Goal: Task Accomplishment & Management: Manage account settings

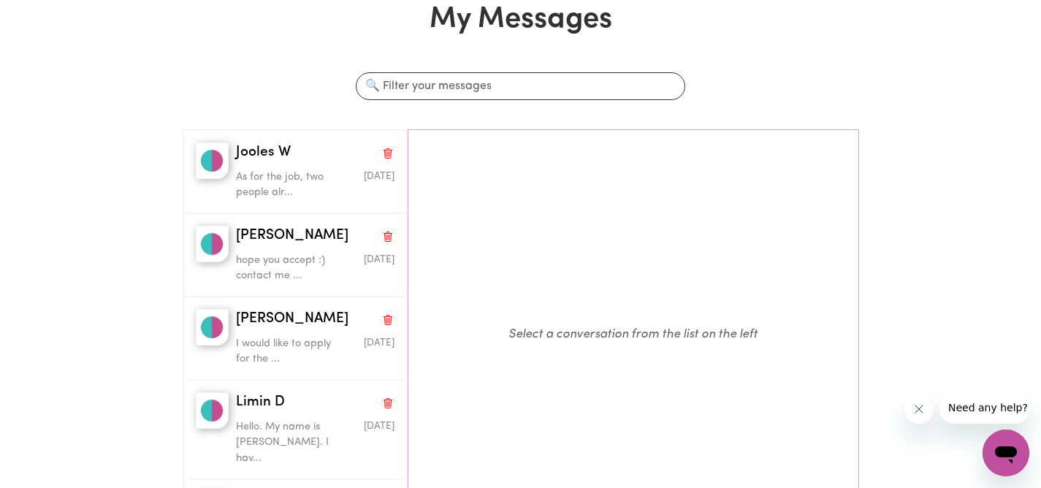
scroll to position [96, 0]
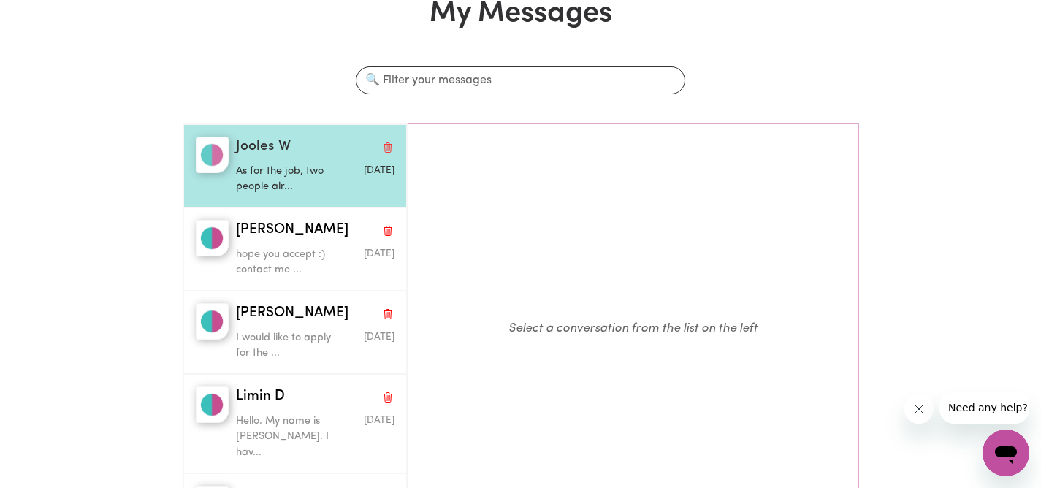
click at [323, 185] on p "As for the job, two people alr..." at bounding box center [289, 179] width 106 height 31
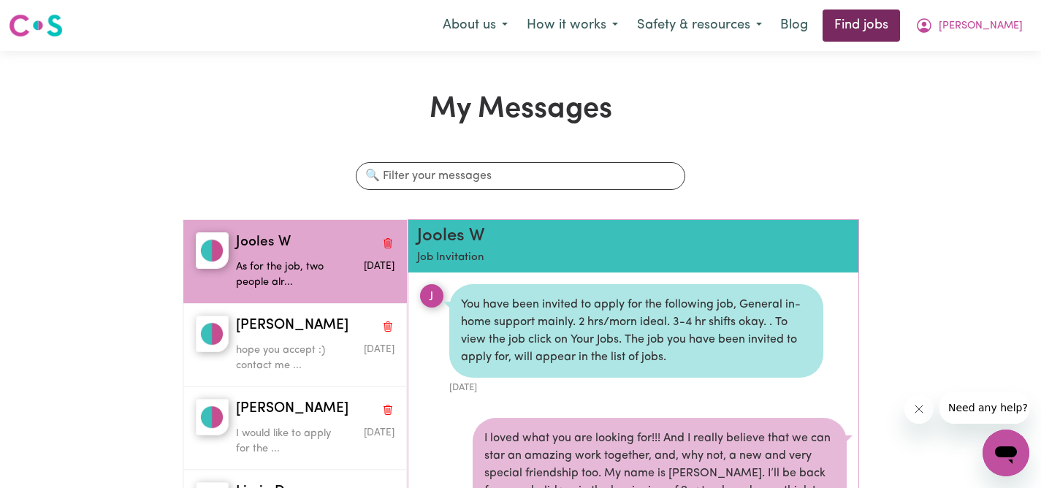
scroll to position [0, 0]
click at [1005, 30] on span "[PERSON_NAME]" at bounding box center [981, 26] width 84 height 16
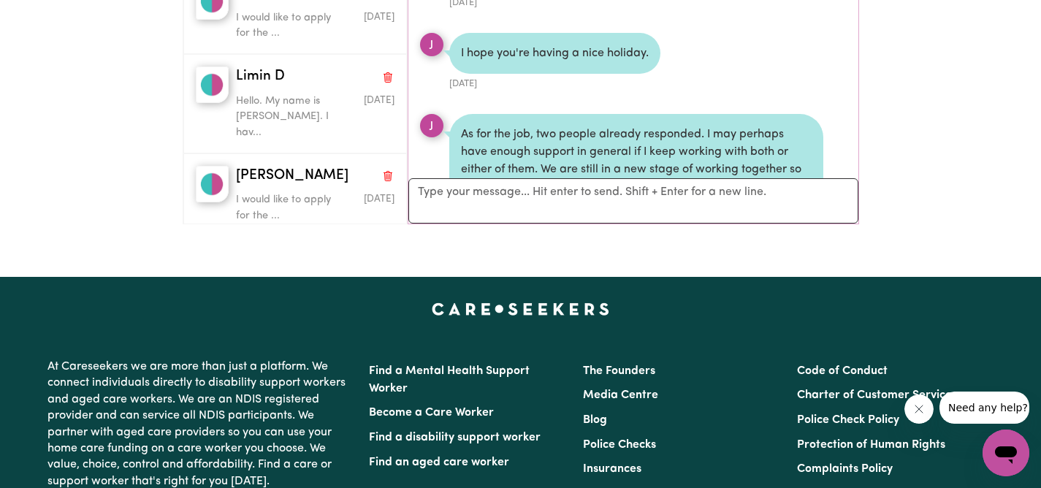
scroll to position [440, 0]
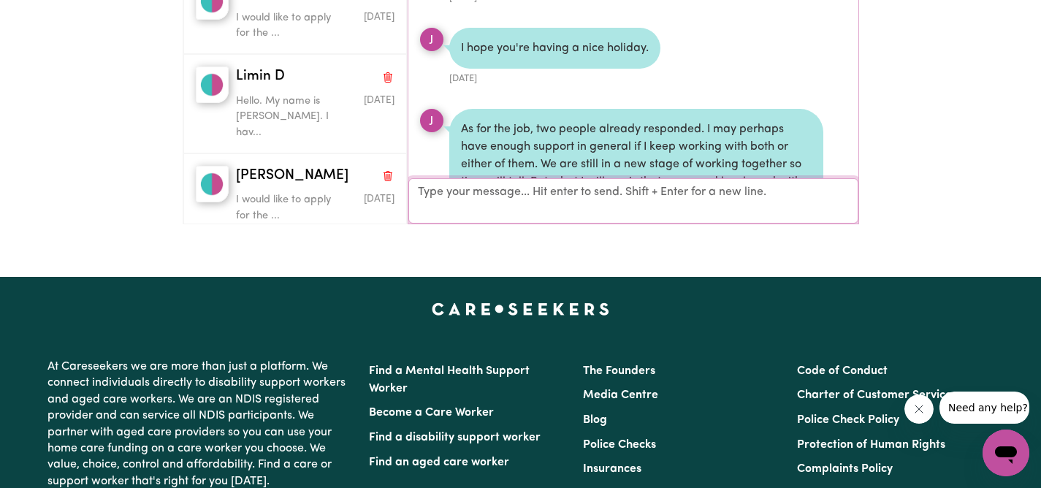
click at [507, 202] on textarea "Your reply" at bounding box center [632, 200] width 449 height 45
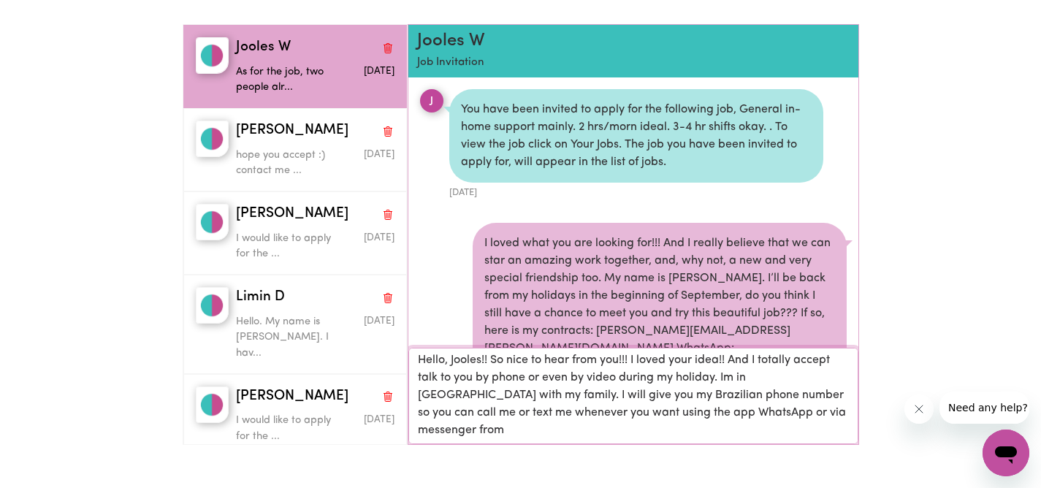
scroll to position [1, 0]
type textarea "Hello, Jooles!! So nice to hear from you!!! I loved your idea!! And I totally a…"
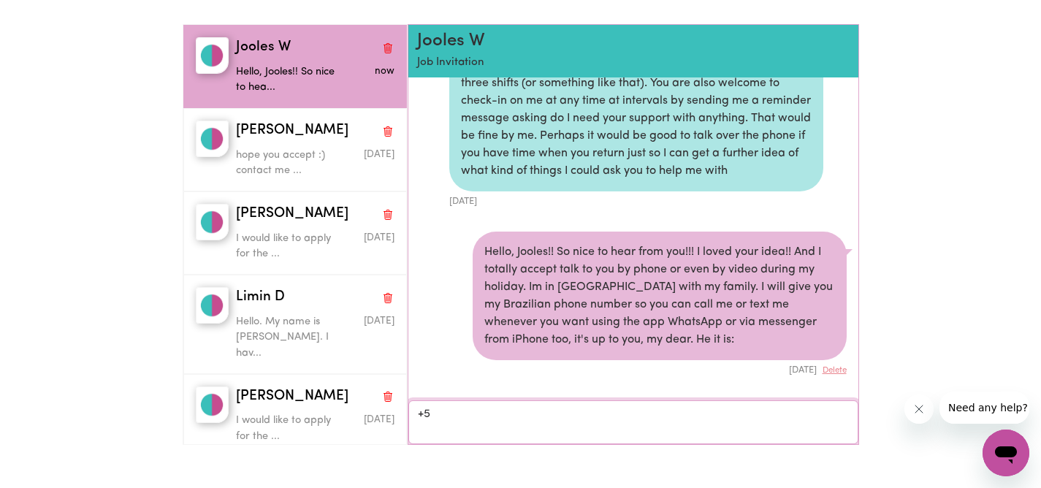
scroll to position [862, 0]
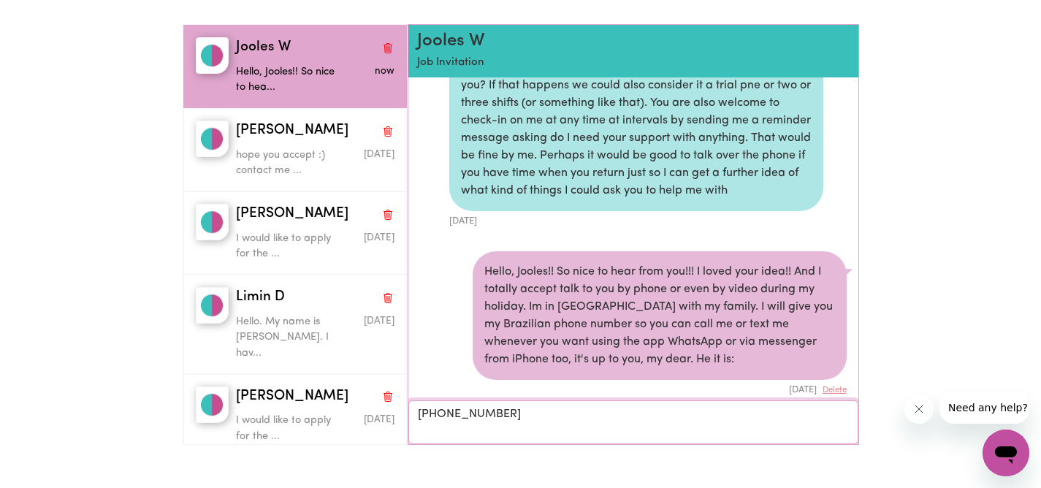
type textarea "[PHONE_NUMBER]"
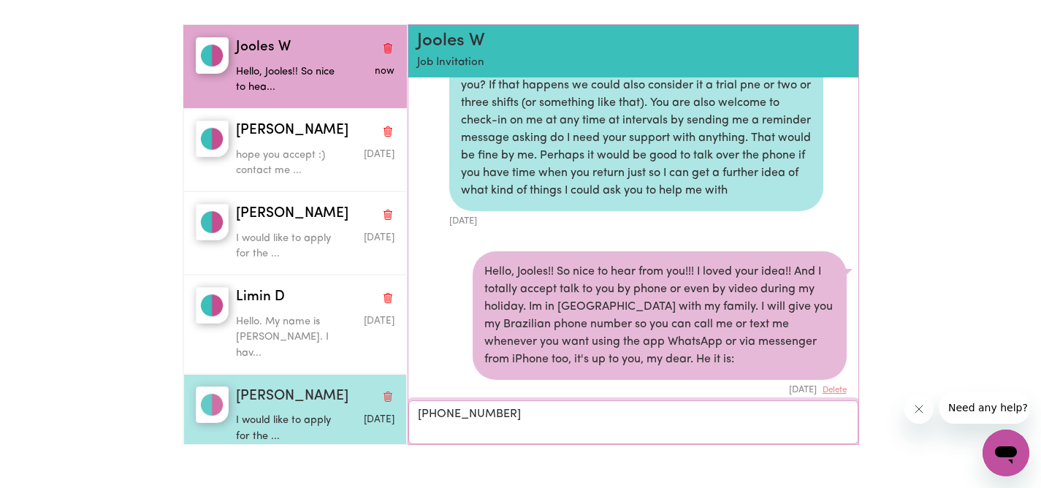
drag, startPoint x: 513, startPoint y: 412, endPoint x: 396, endPoint y: 408, distance: 116.9
click at [396, 409] on div "Jooles W Hello, [PERSON_NAME]!! So nice to hea... now [PERSON_NAME] B hope you …" at bounding box center [521, 240] width 676 height 432
paste textarea "[PHONE_NUMBER]"
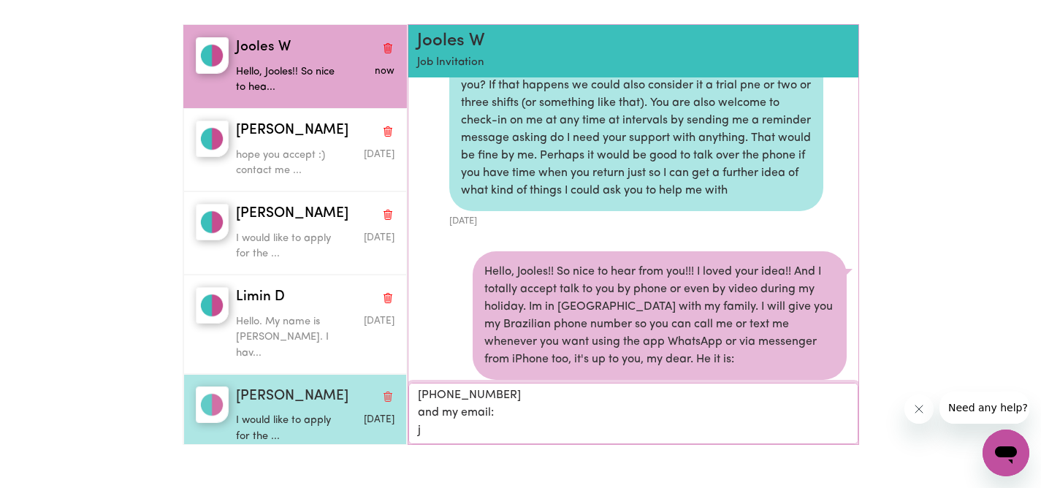
scroll to position [1, 0]
type textarea "[PHONE_NUMBER] and my email: [PERSON_NAME][EMAIL_ADDRESS][PERSON_NAME][DOMAIN_N…"
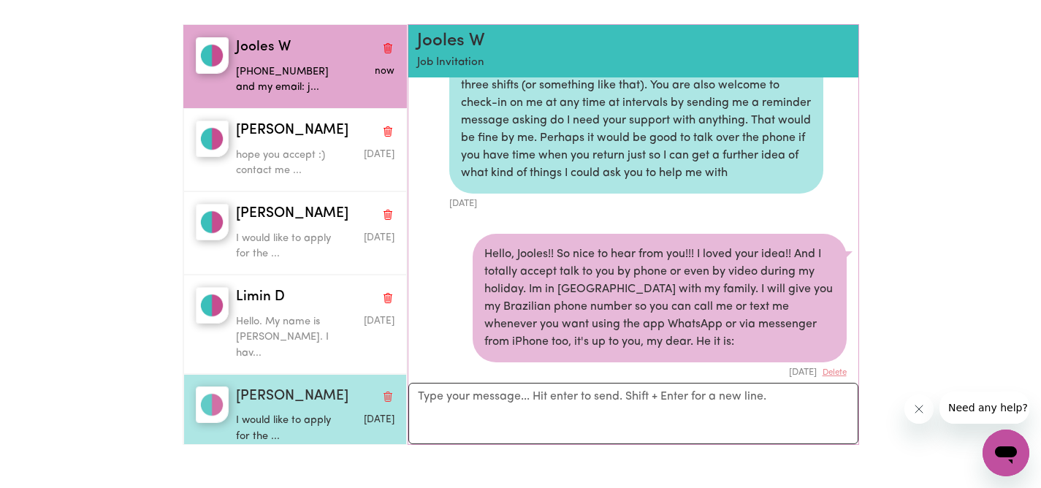
scroll to position [961, 0]
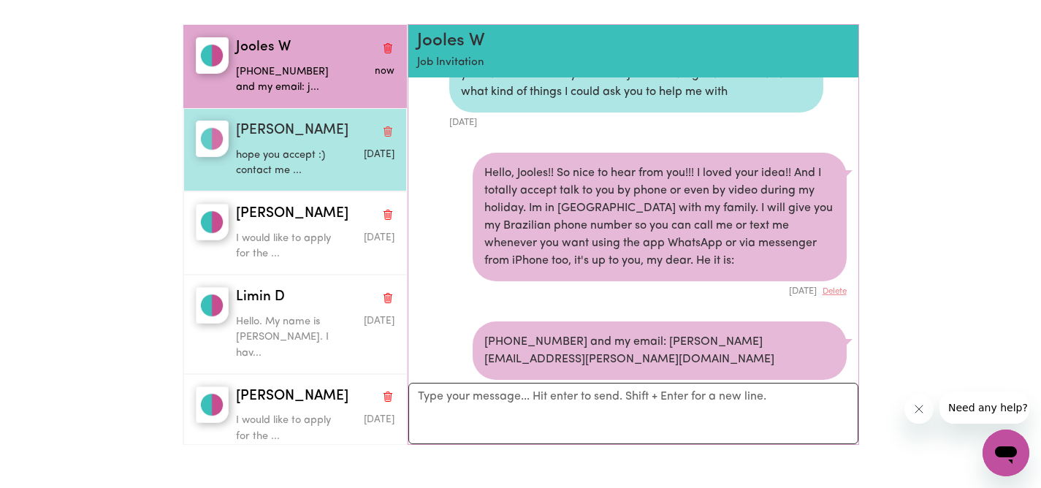
click at [268, 160] on p "hope you accept :) contact me ..." at bounding box center [289, 163] width 106 height 31
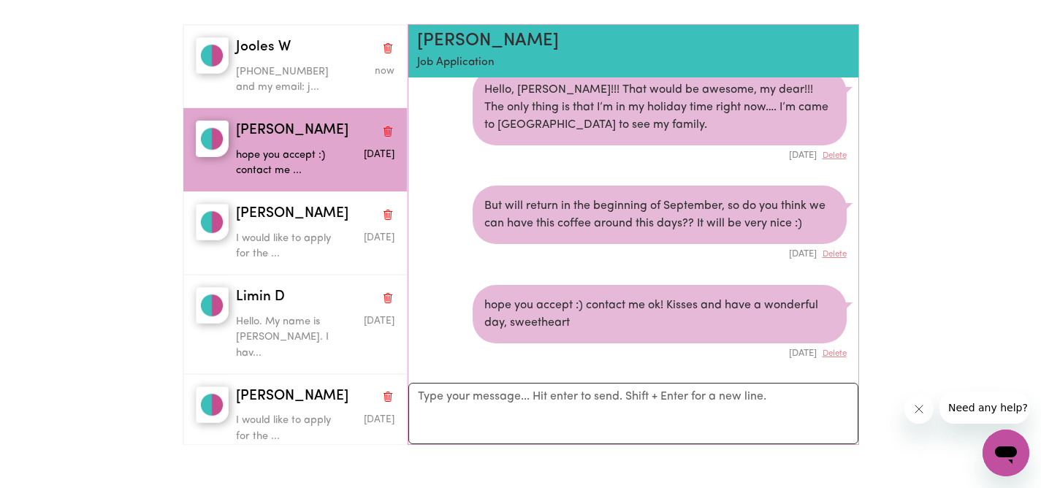
scroll to position [198, 0]
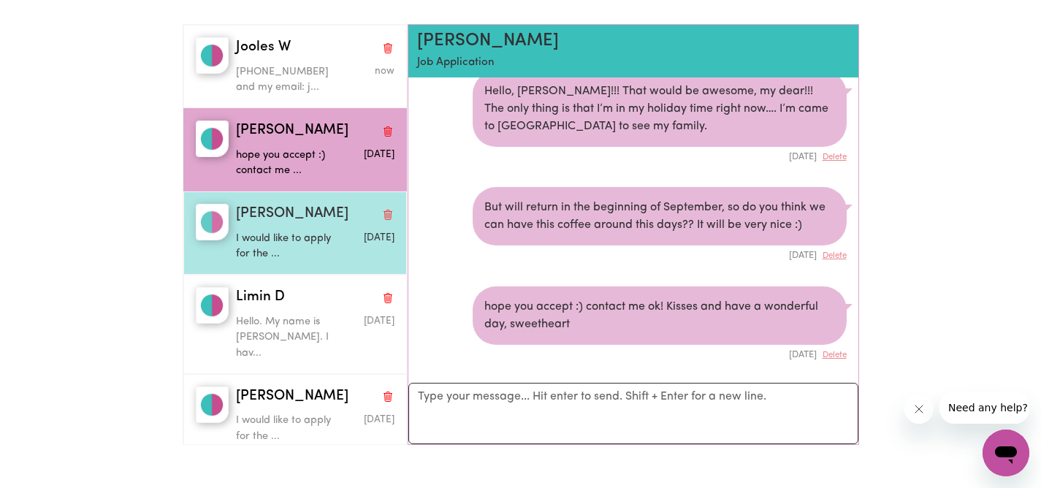
click at [289, 257] on p "I would like to apply for the ..." at bounding box center [289, 246] width 106 height 31
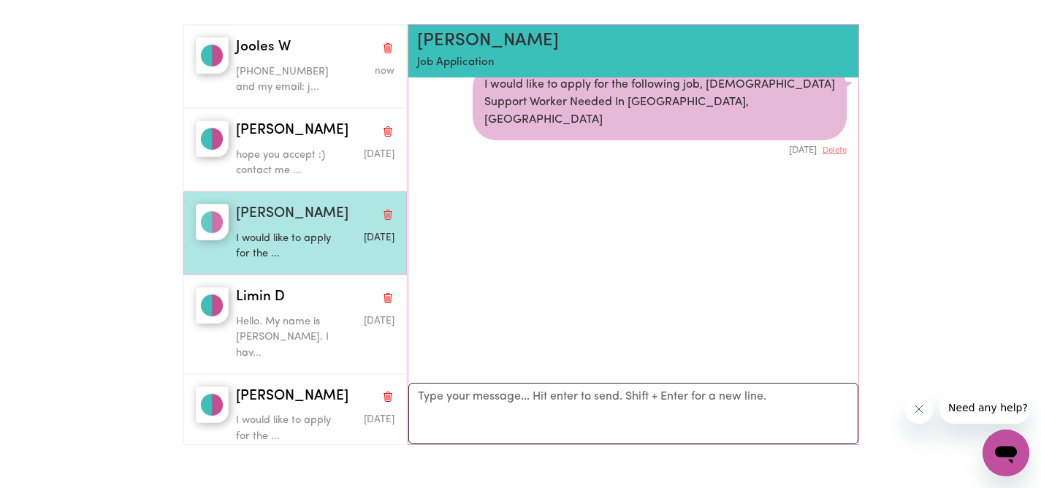
scroll to position [23, 0]
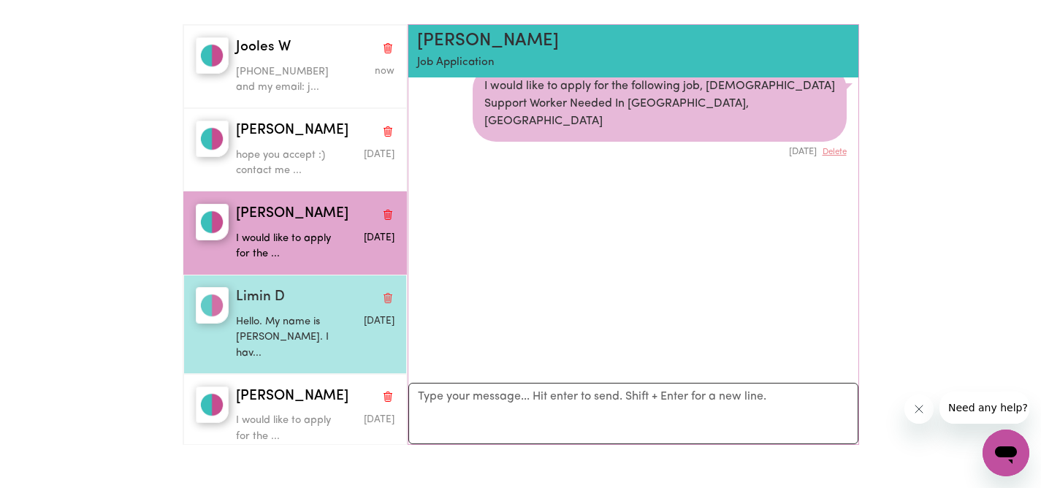
click at [307, 316] on p "Hello. My name is [PERSON_NAME]. I hav..." at bounding box center [289, 337] width 106 height 47
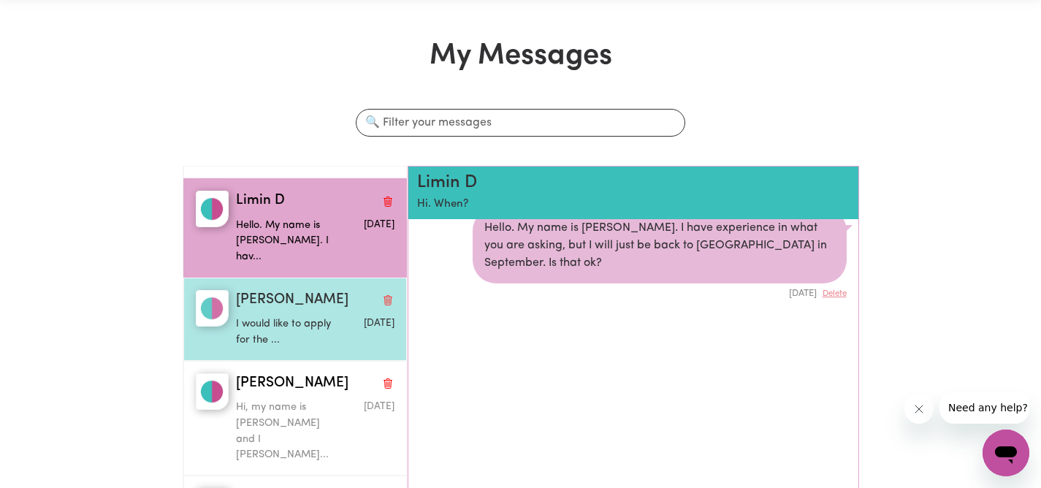
scroll to position [239, 0]
click at [244, 319] on p "I would like to apply for the ..." at bounding box center [289, 331] width 106 height 31
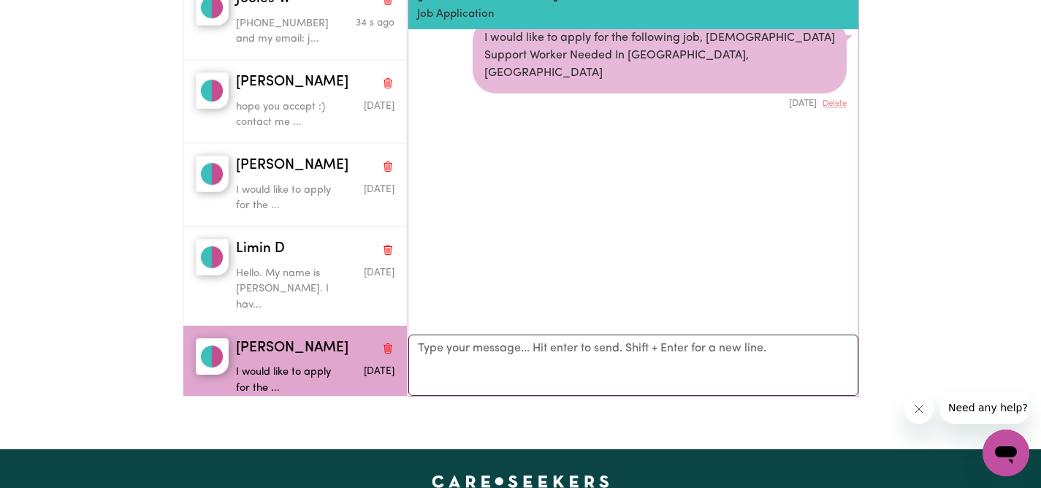
scroll to position [0, 0]
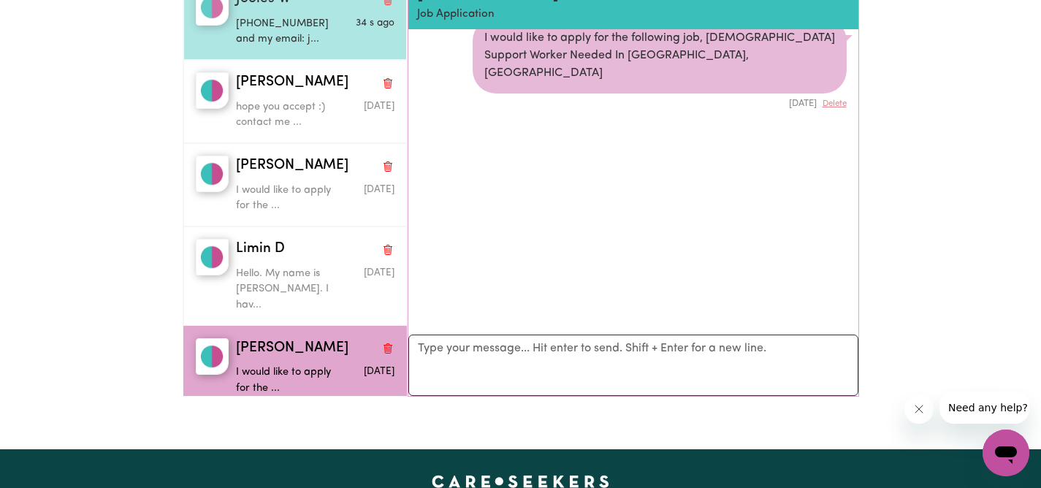
click at [277, 39] on p "[PHONE_NUMBER] and my email: j..." at bounding box center [289, 31] width 106 height 31
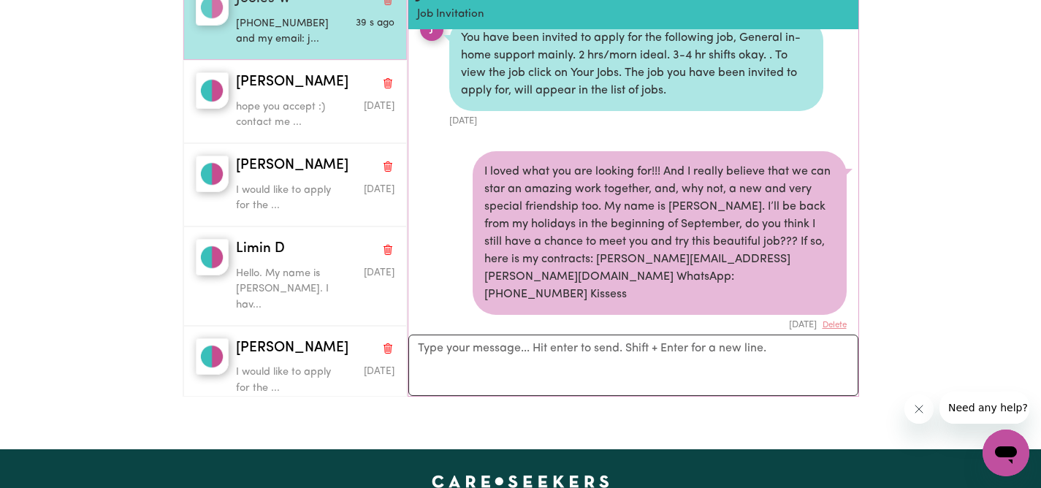
scroll to position [961, 0]
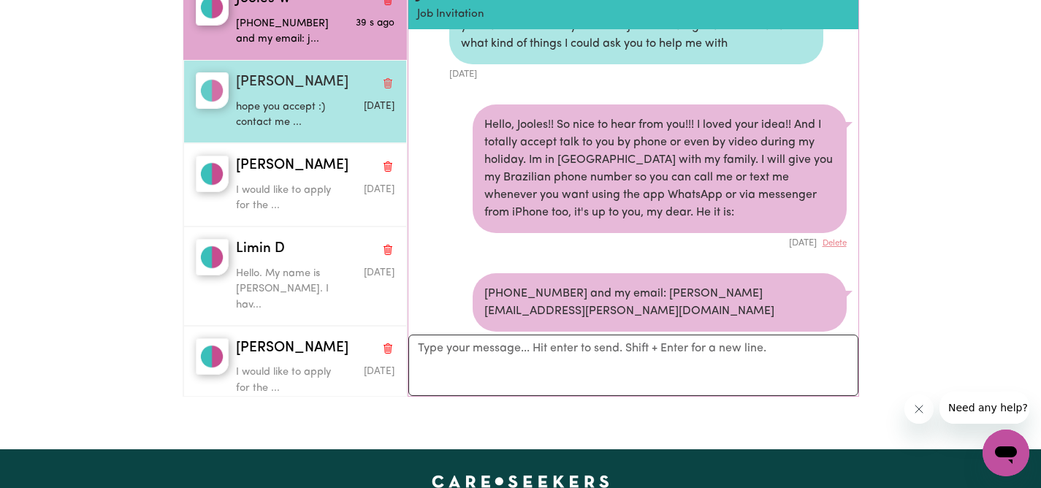
click at [302, 93] on div "hope you accept :) contact me ..." at bounding box center [289, 111] width 106 height 37
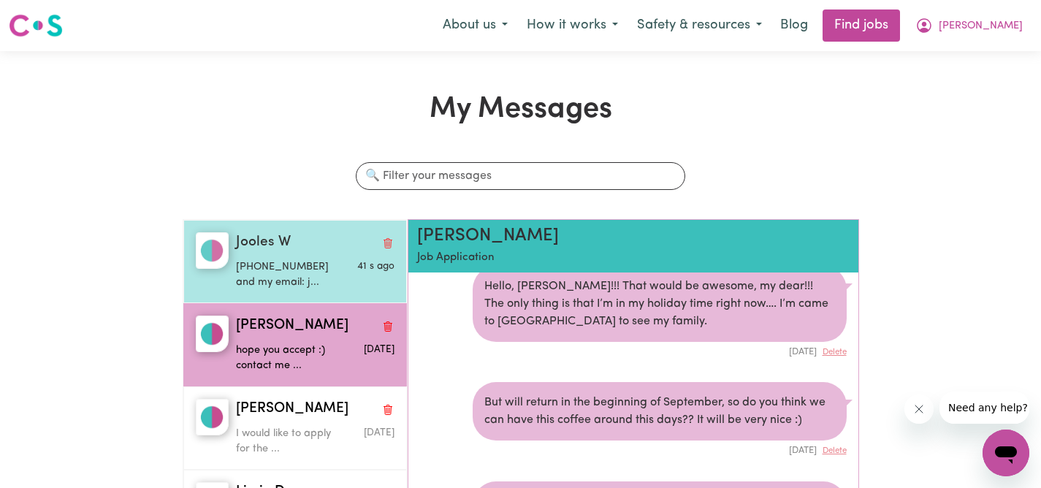
scroll to position [0, 0]
click at [299, 251] on div "Jooles W" at bounding box center [315, 242] width 159 height 21
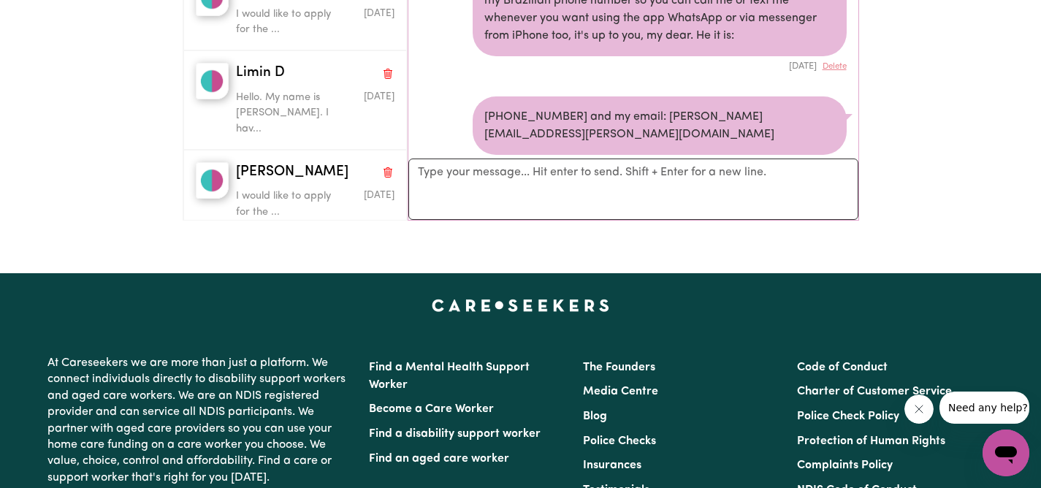
scroll to position [961, 0]
click at [668, 201] on textarea "Your reply" at bounding box center [632, 189] width 449 height 61
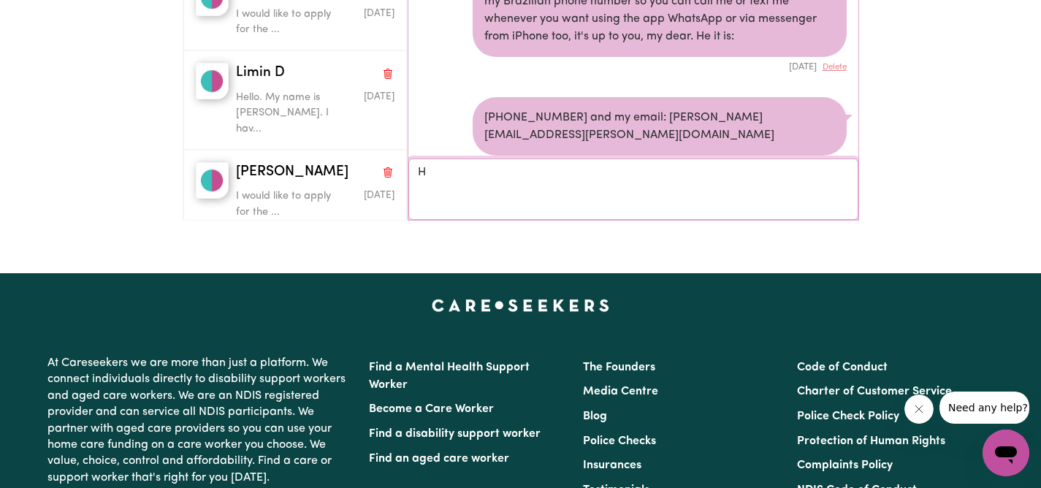
scroll to position [943, 0]
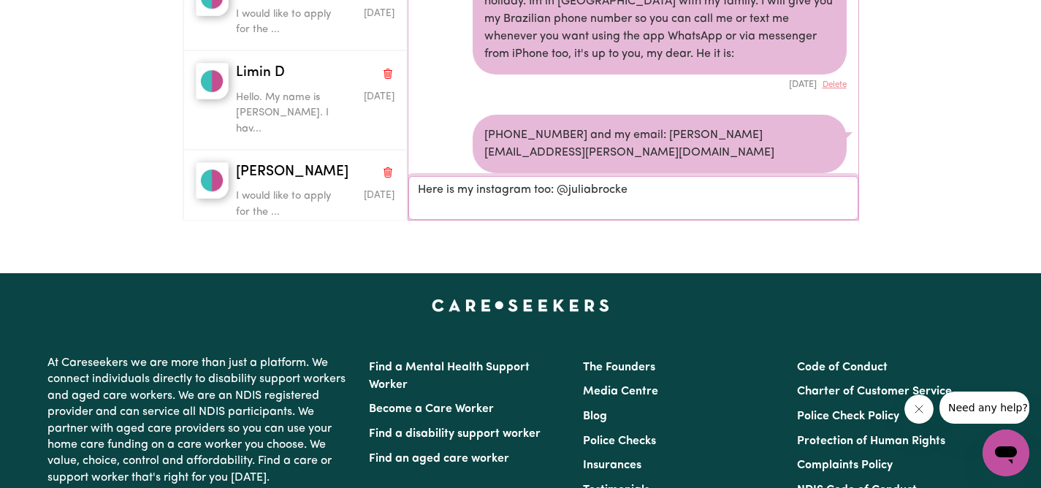
type textarea "Here is my instagram too: @juliabrocker"
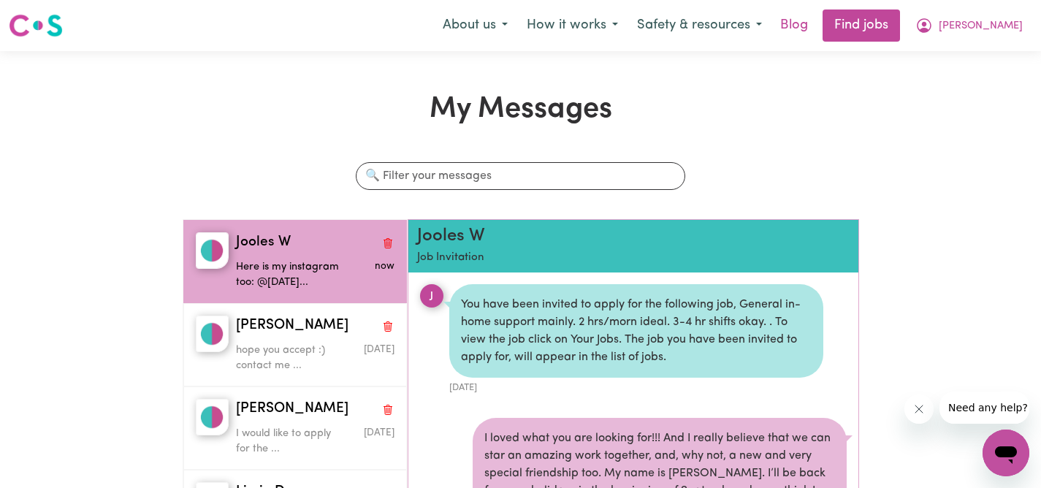
scroll to position [0, 0]
click at [900, 12] on link "Find jobs" at bounding box center [860, 25] width 77 height 32
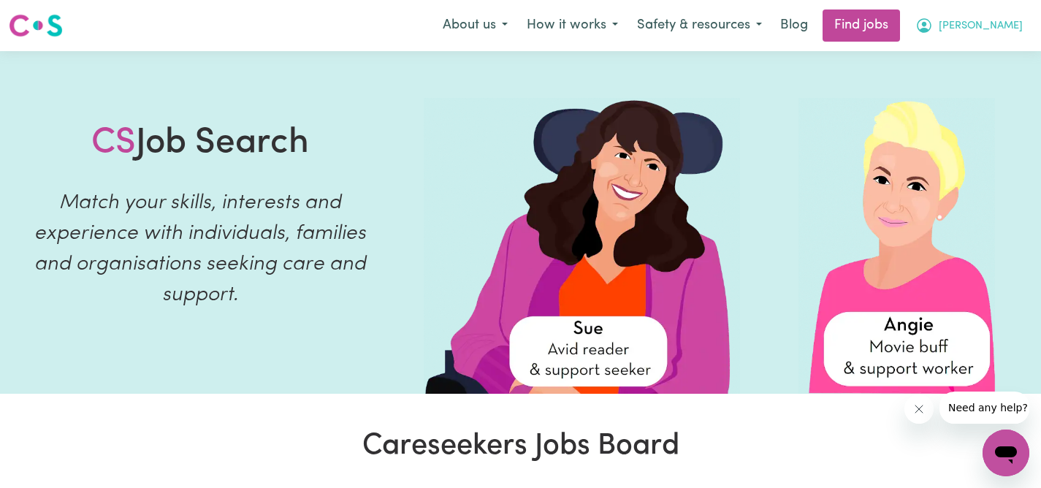
click at [1011, 22] on span "[PERSON_NAME]" at bounding box center [981, 26] width 84 height 16
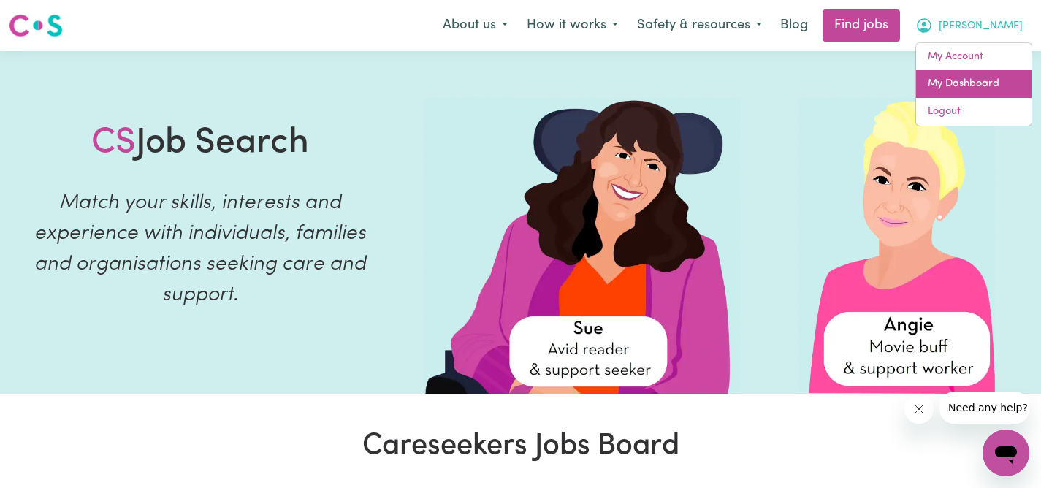
click at [950, 82] on link "My Dashboard" at bounding box center [973, 84] width 115 height 28
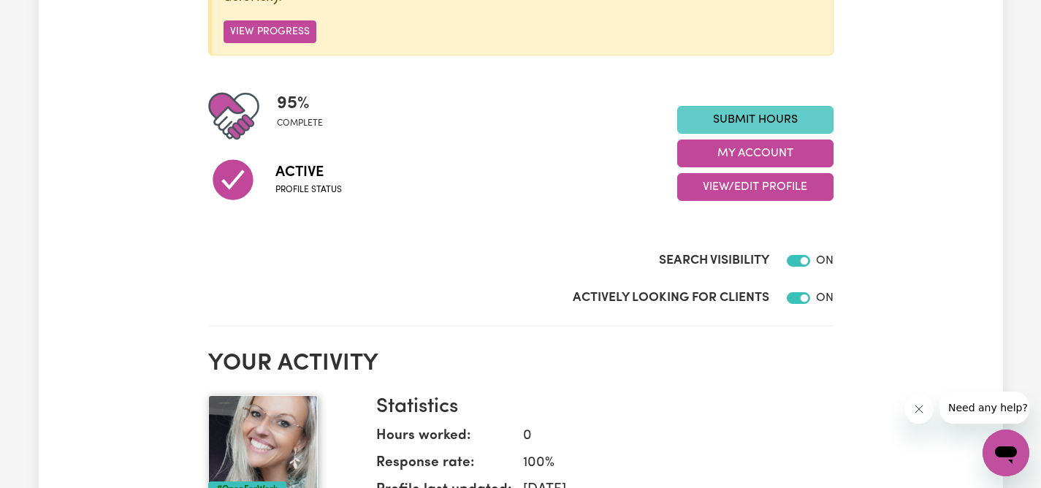
scroll to position [283, 0]
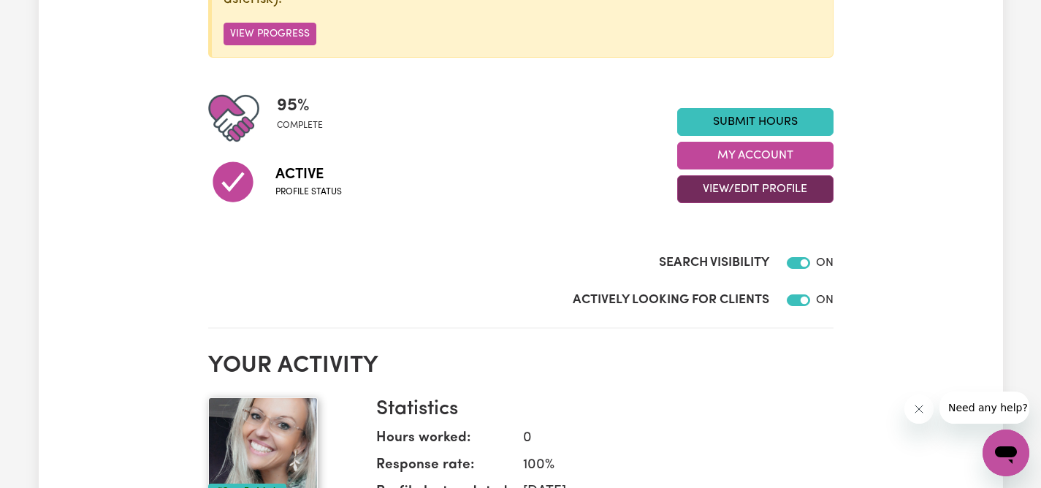
click at [742, 183] on button "View/Edit Profile" at bounding box center [755, 189] width 156 height 28
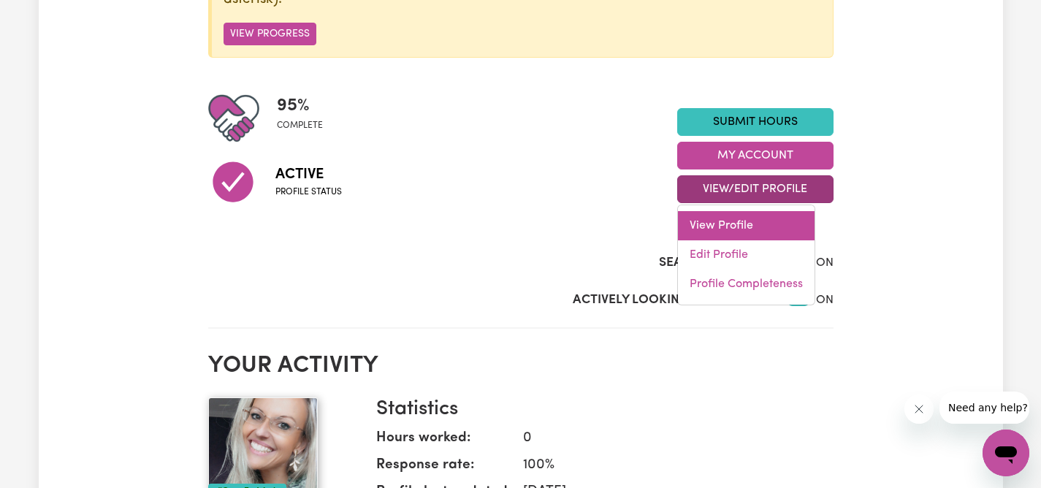
click at [718, 217] on link "View Profile" at bounding box center [746, 225] width 137 height 29
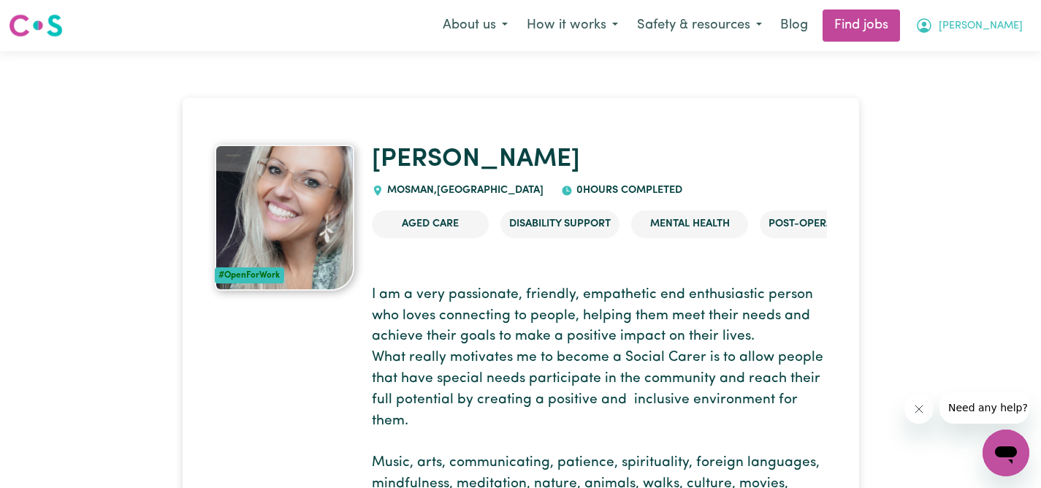
click at [933, 28] on icon "My Account" at bounding box center [924, 26] width 18 height 18
click at [957, 79] on link "My Dashboard" at bounding box center [973, 84] width 115 height 28
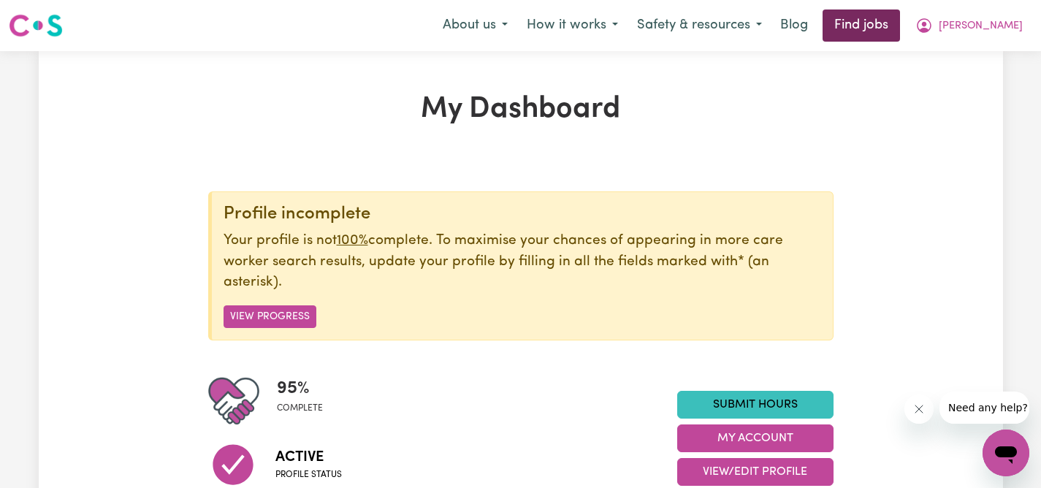
click at [900, 23] on link "Find jobs" at bounding box center [860, 25] width 77 height 32
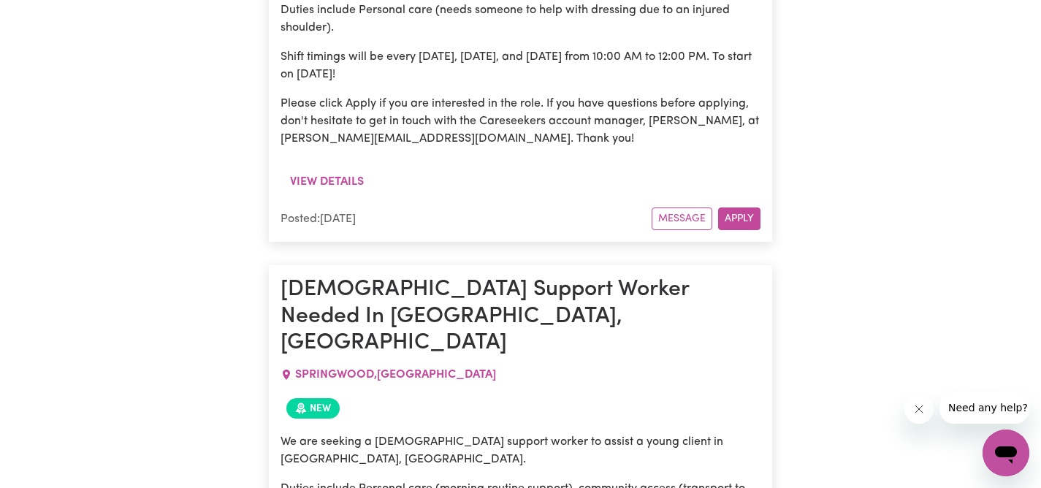
scroll to position [911, 0]
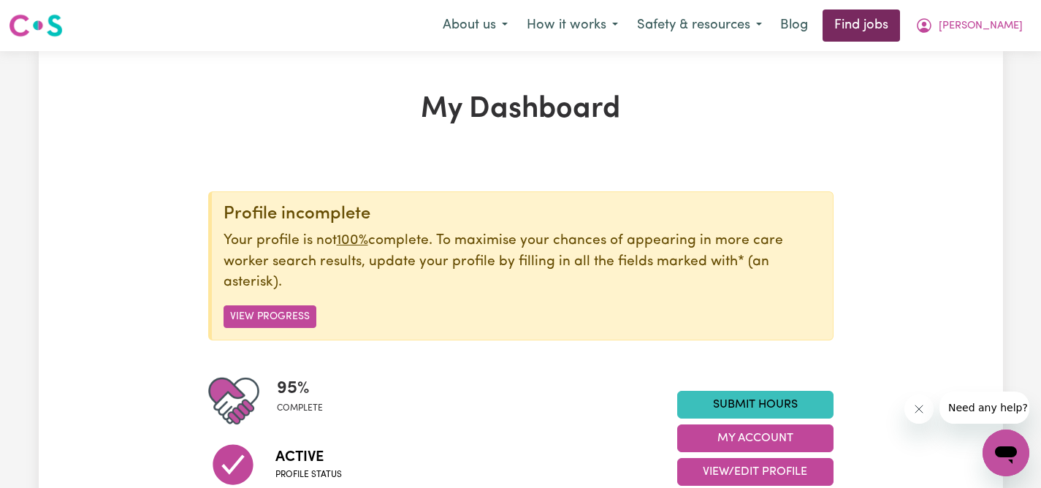
click at [900, 21] on link "Find jobs" at bounding box center [860, 25] width 77 height 32
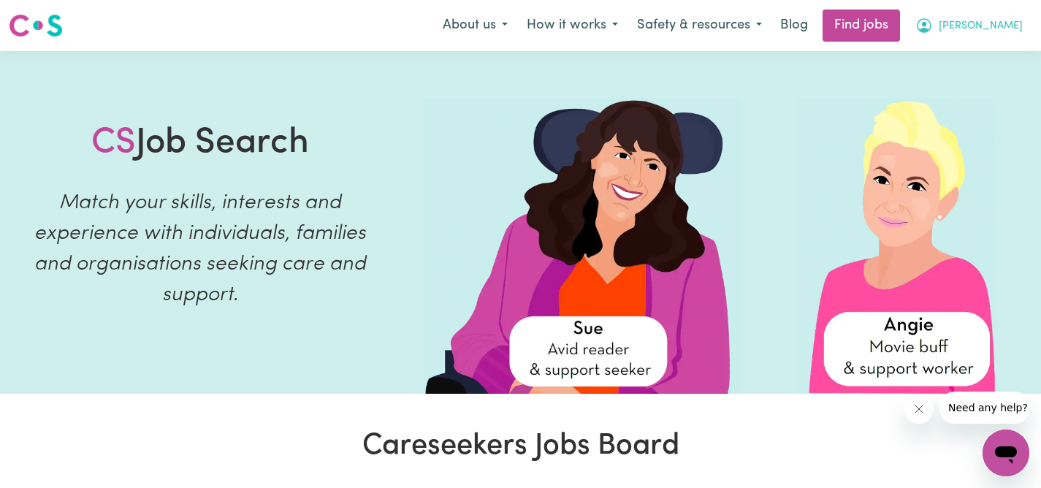
click at [999, 34] on button "[PERSON_NAME]" at bounding box center [969, 25] width 126 height 31
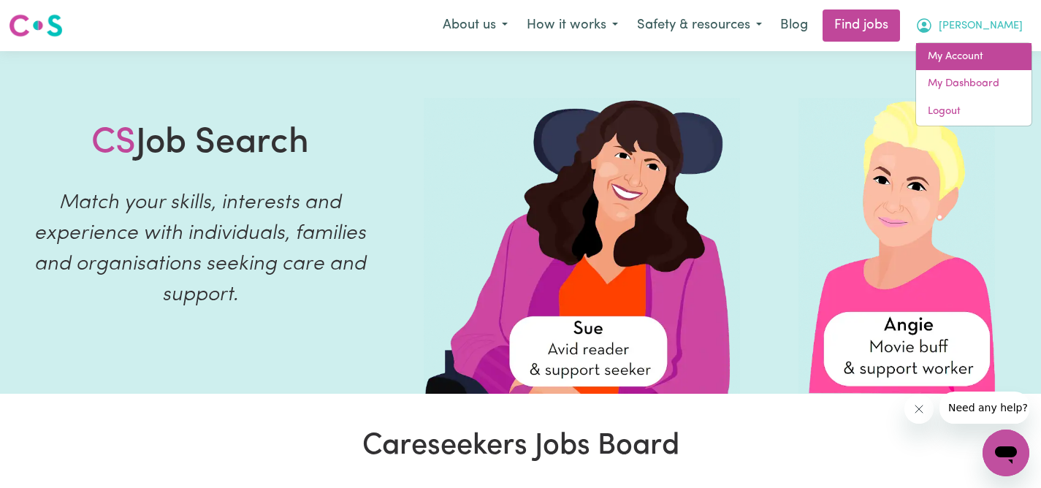
click at [953, 56] on link "My Account" at bounding box center [973, 57] width 115 height 28
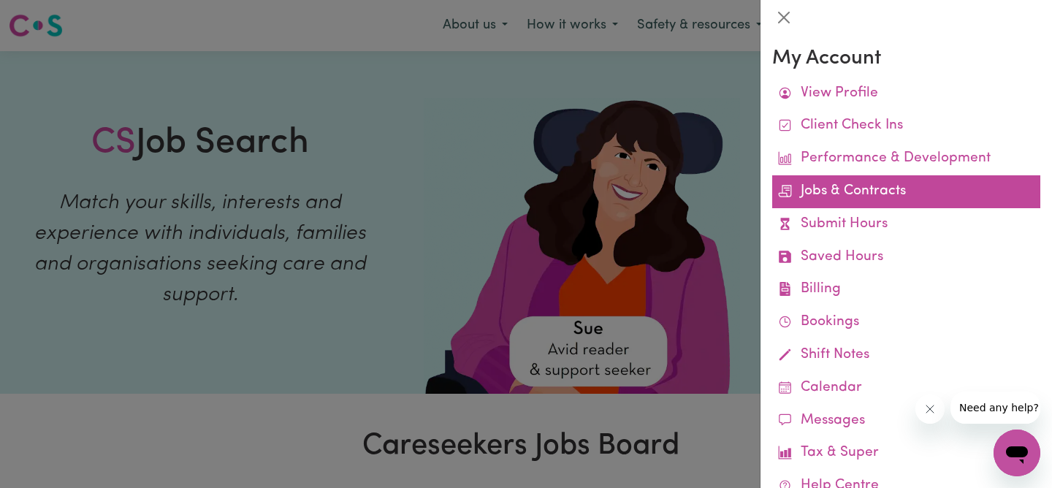
click at [843, 190] on link "Jobs & Contracts" at bounding box center [906, 191] width 268 height 33
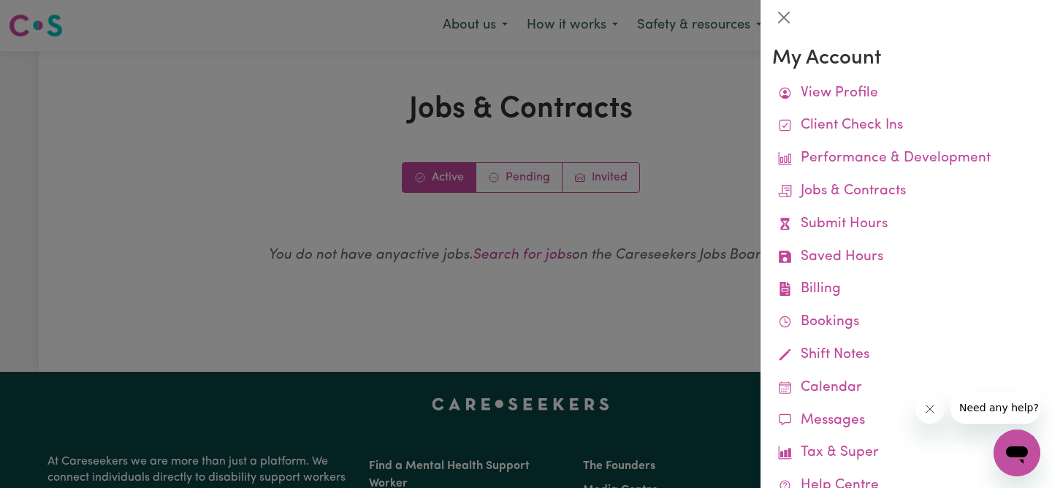
click at [722, 194] on div at bounding box center [526, 244] width 1052 height 488
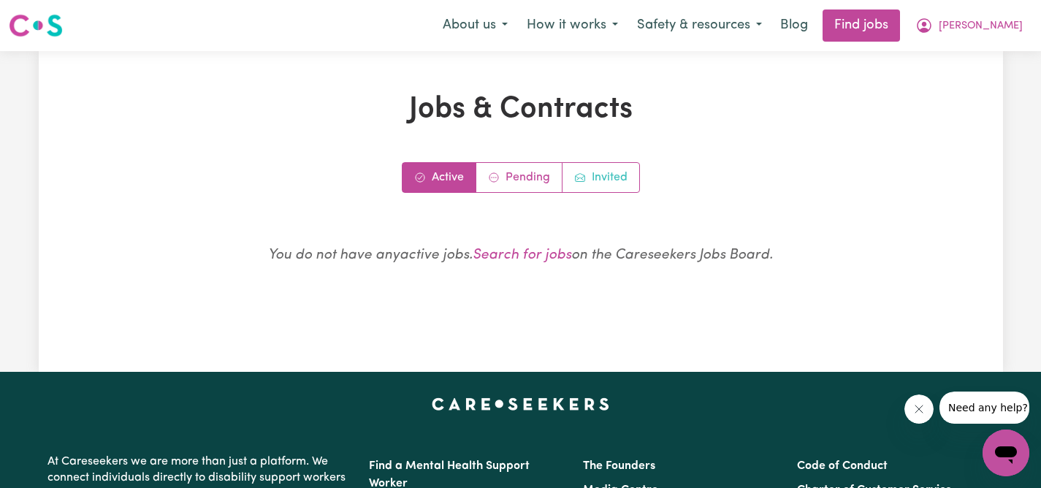
click at [603, 171] on link "Invited" at bounding box center [600, 177] width 77 height 29
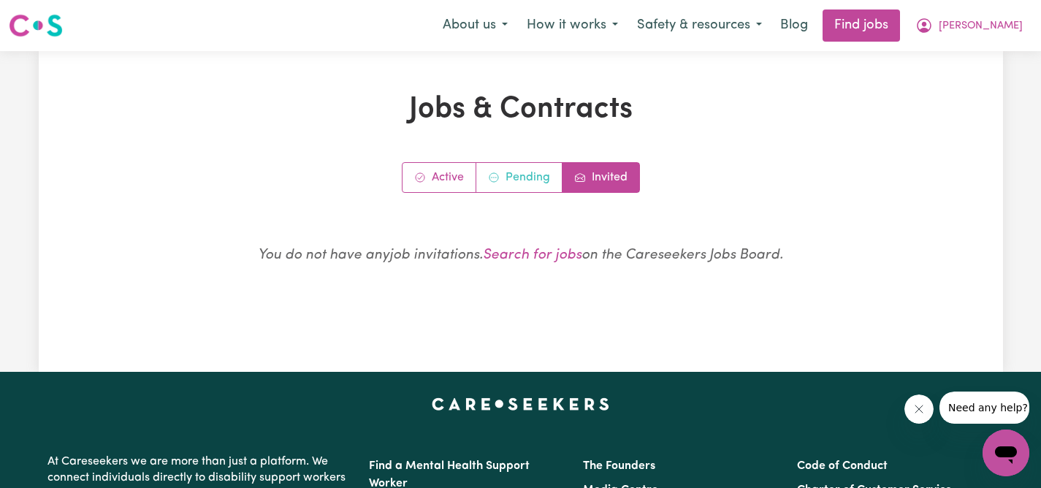
click at [541, 168] on link "Pending" at bounding box center [519, 177] width 86 height 29
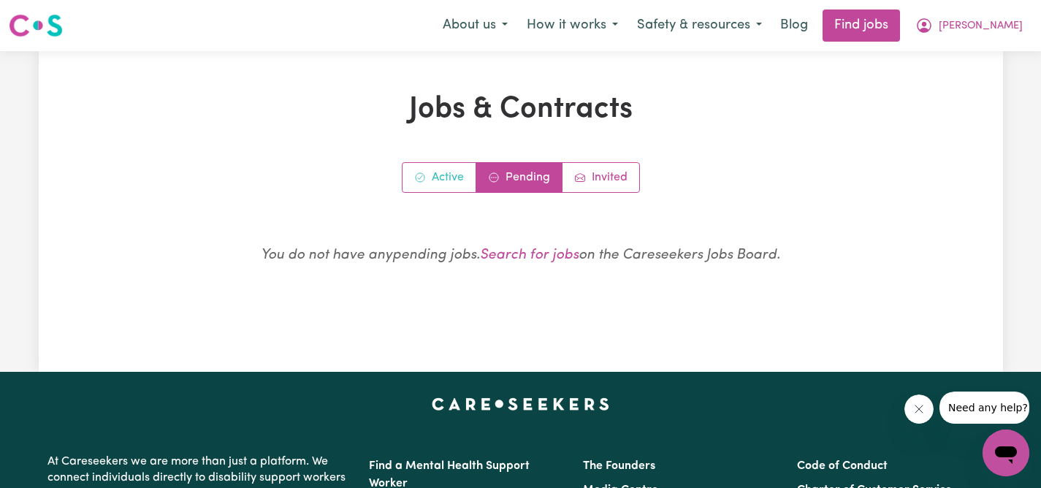
click at [444, 173] on link "Active" at bounding box center [439, 177] width 74 height 29
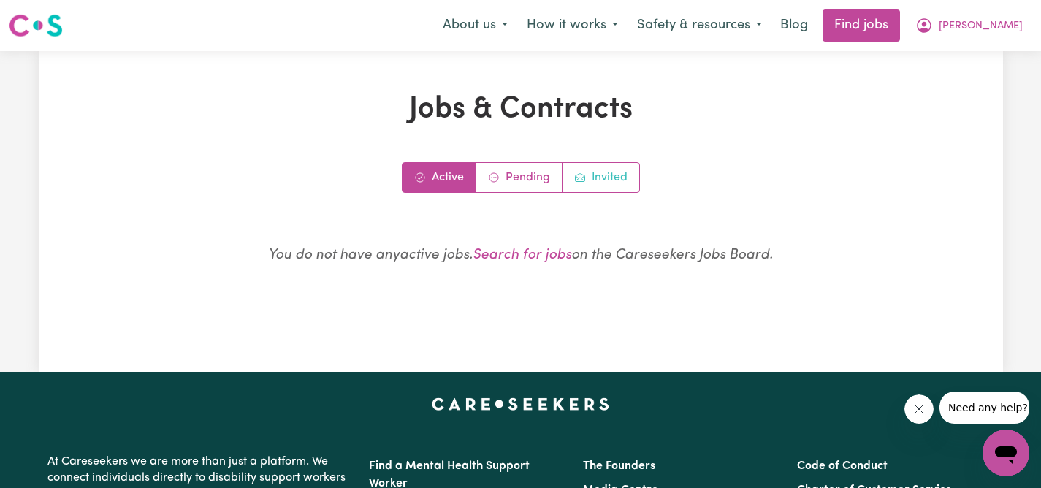
click at [585, 180] on link "Invited" at bounding box center [600, 177] width 77 height 29
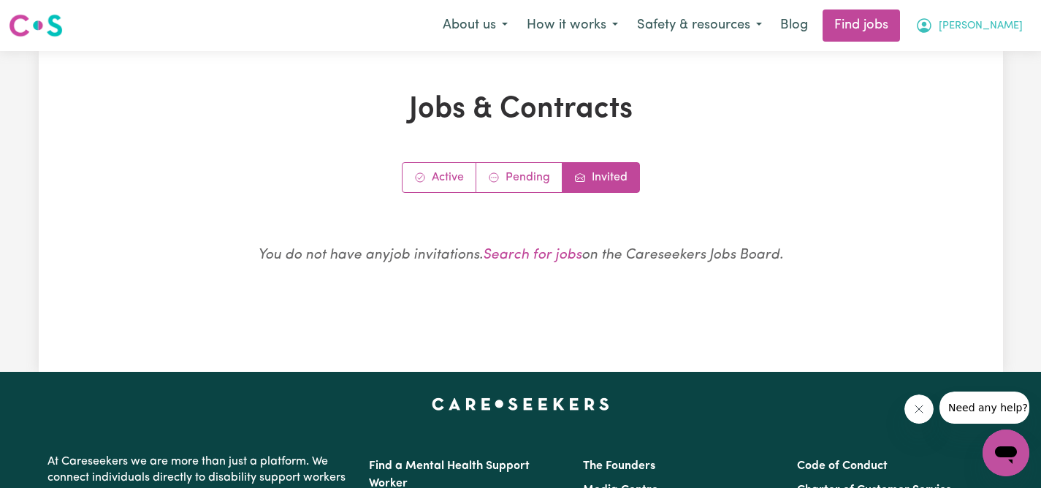
click at [1001, 29] on button "[PERSON_NAME]" at bounding box center [969, 25] width 126 height 31
click at [933, 20] on icon "My Account" at bounding box center [924, 26] width 18 height 18
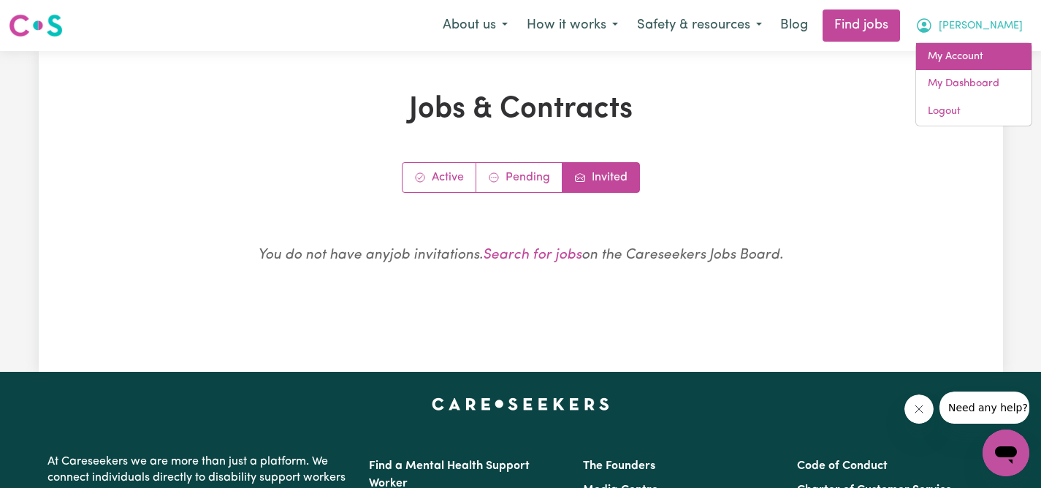
click at [956, 54] on link "My Account" at bounding box center [973, 57] width 115 height 28
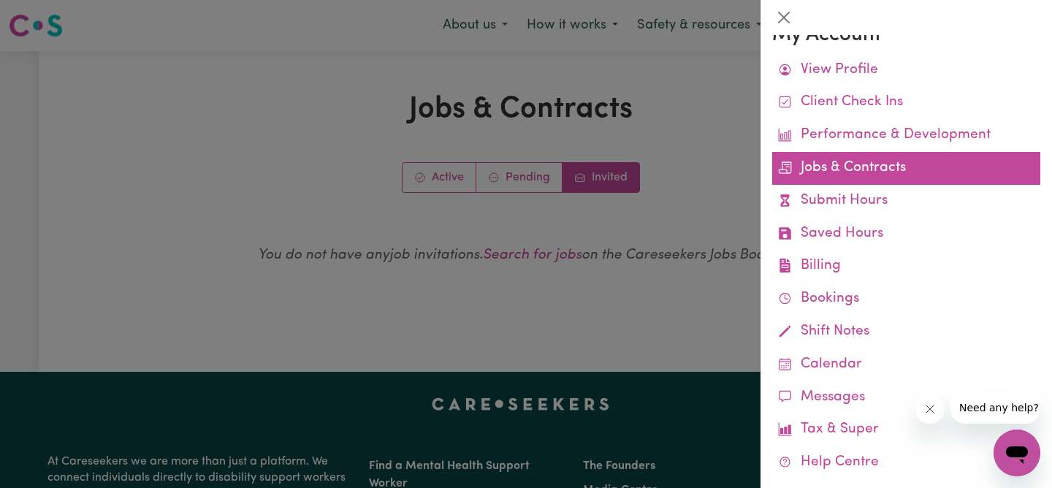
scroll to position [18, 0]
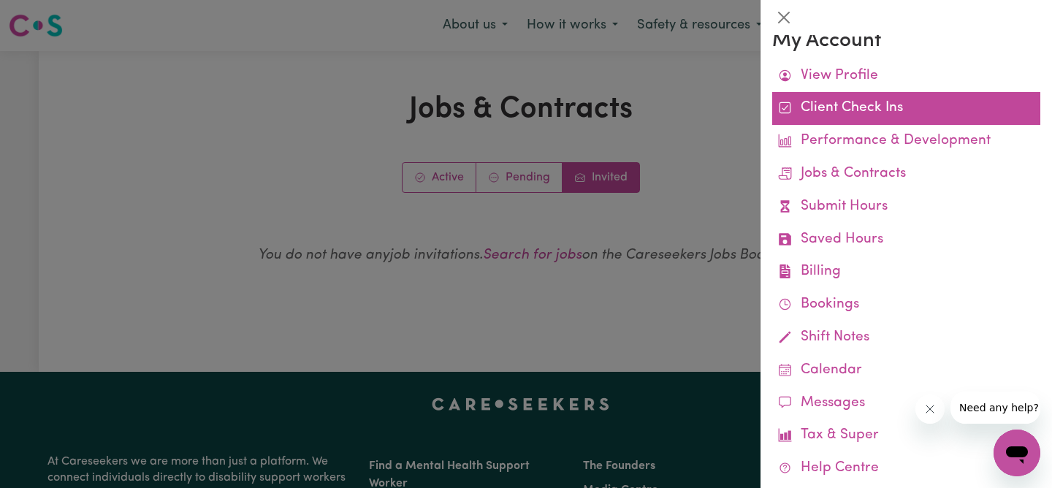
click at [891, 111] on link "Client Check Ins" at bounding box center [906, 108] width 268 height 33
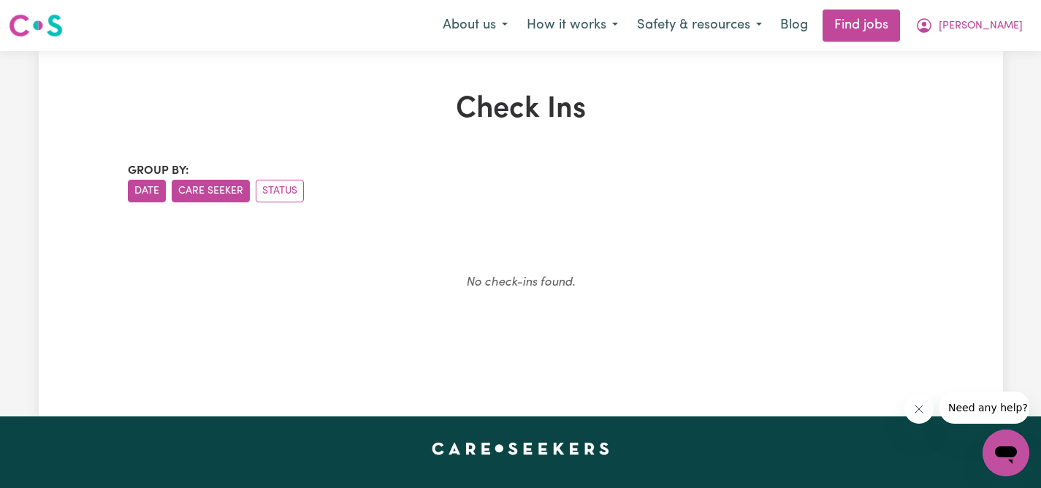
click at [243, 191] on button "Care Seeker" at bounding box center [211, 191] width 78 height 23
click at [281, 186] on button "Status" at bounding box center [280, 191] width 48 height 23
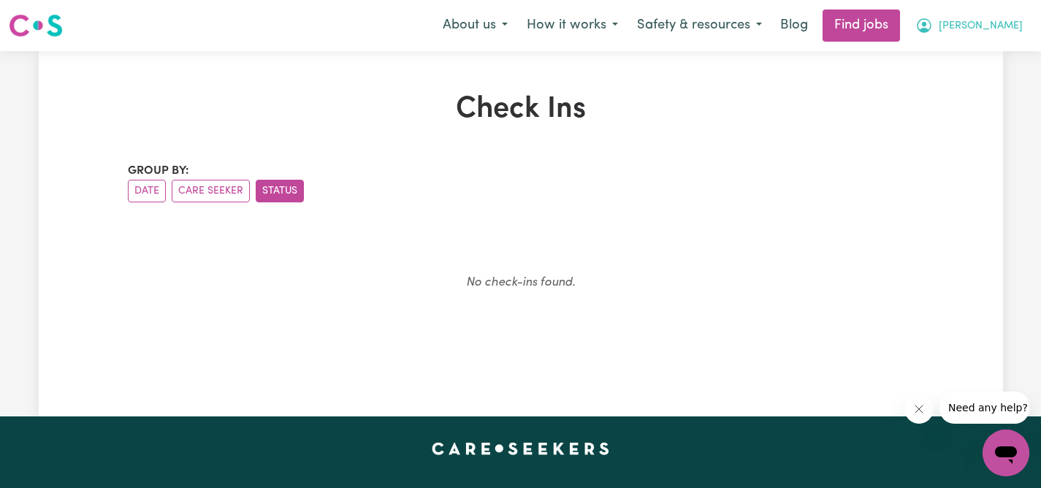
click at [933, 28] on icon "My Account" at bounding box center [924, 26] width 18 height 18
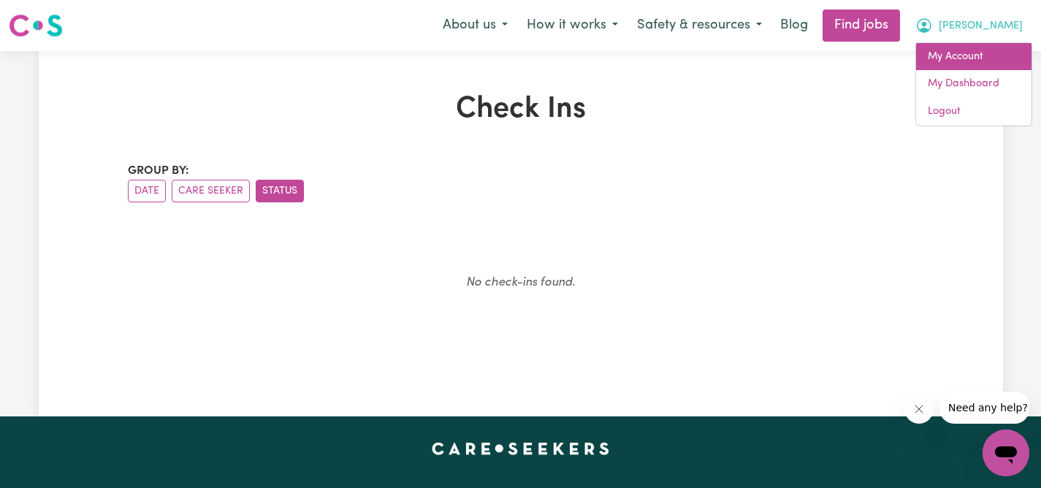
click at [966, 57] on link "My Account" at bounding box center [973, 57] width 115 height 28
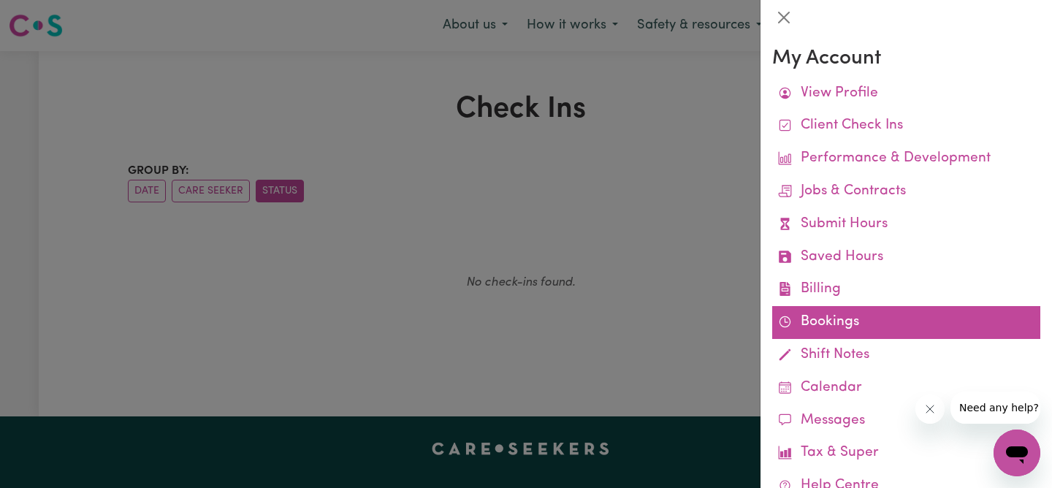
click at [820, 312] on link "Bookings" at bounding box center [906, 322] width 268 height 33
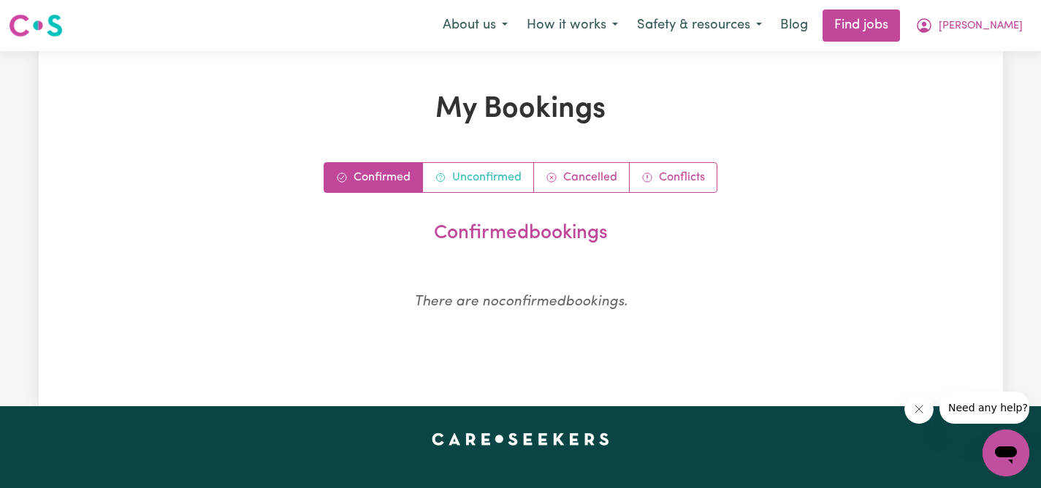
click at [493, 172] on link "Unconfirmed" at bounding box center [478, 177] width 111 height 29
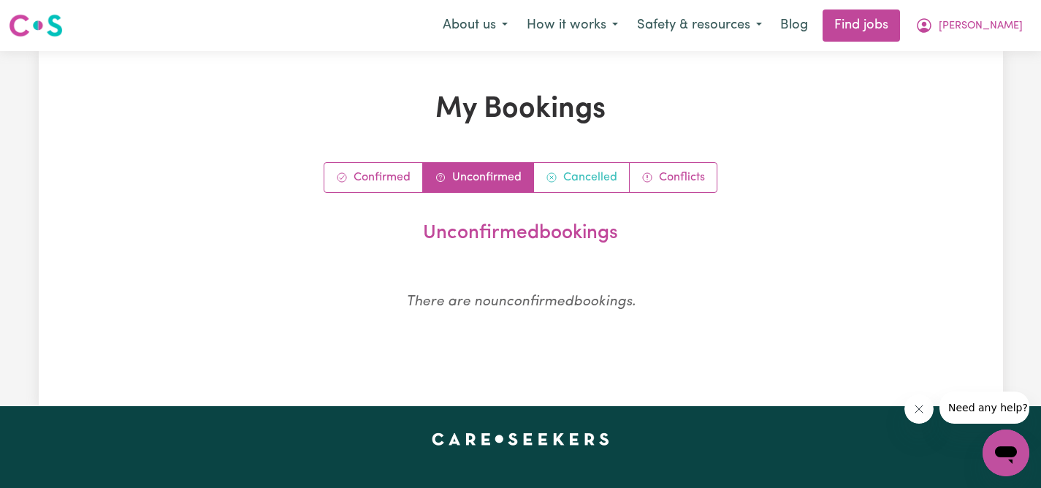
click at [581, 172] on link "Cancelled" at bounding box center [582, 177] width 96 height 29
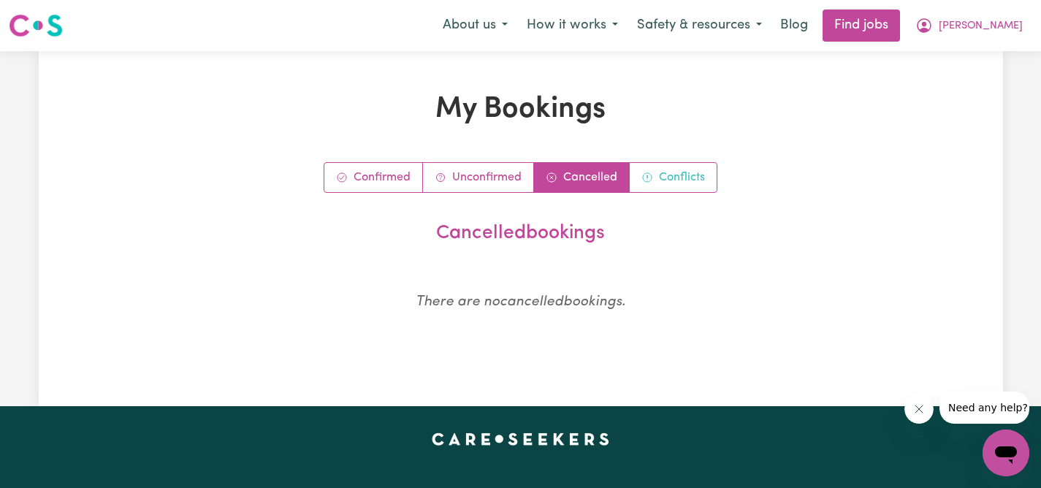
click at [664, 180] on link "Conflicts" at bounding box center [673, 177] width 87 height 29
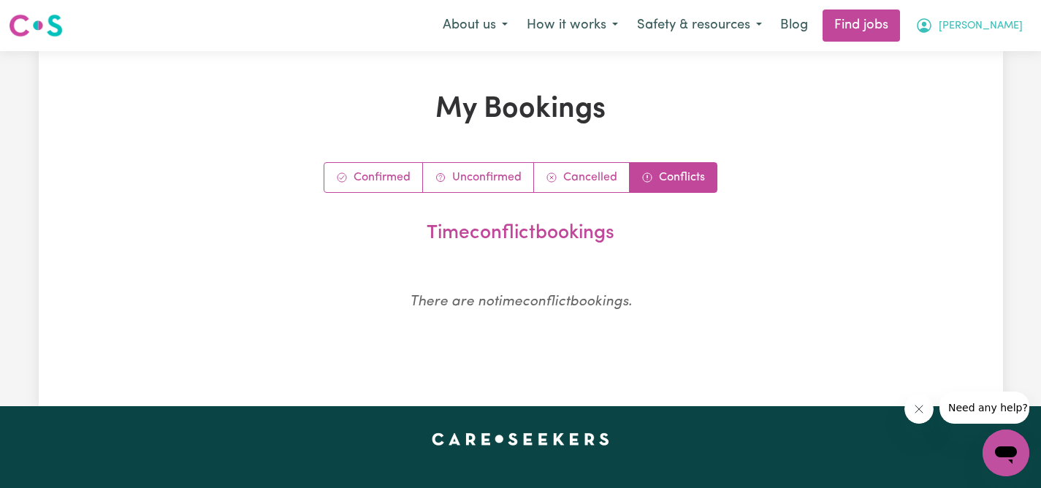
click at [933, 29] on icon "My Account" at bounding box center [924, 26] width 18 height 18
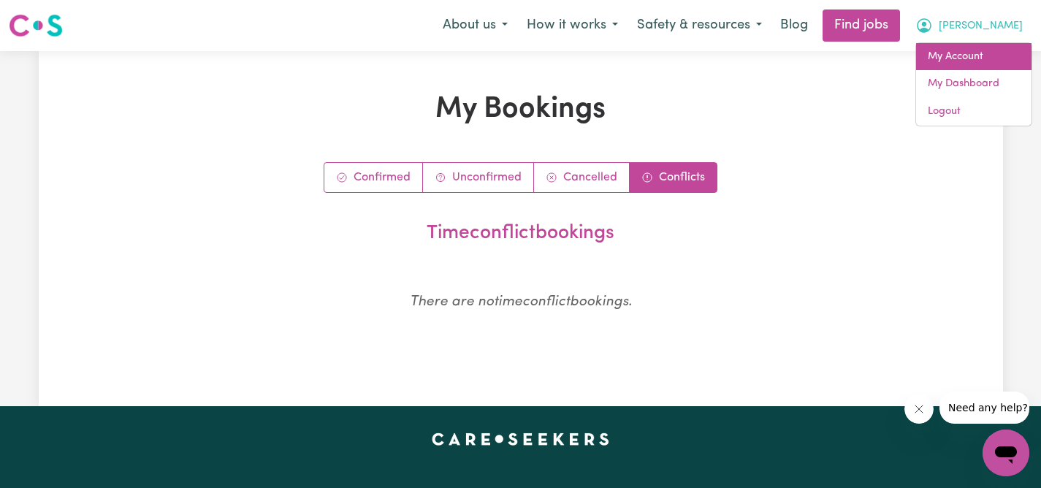
click at [943, 59] on link "My Account" at bounding box center [973, 57] width 115 height 28
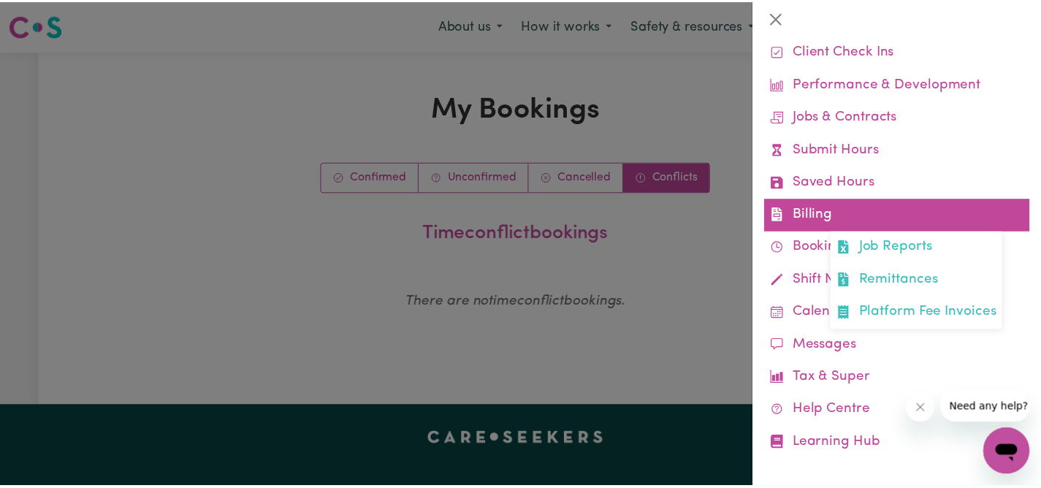
scroll to position [74, 0]
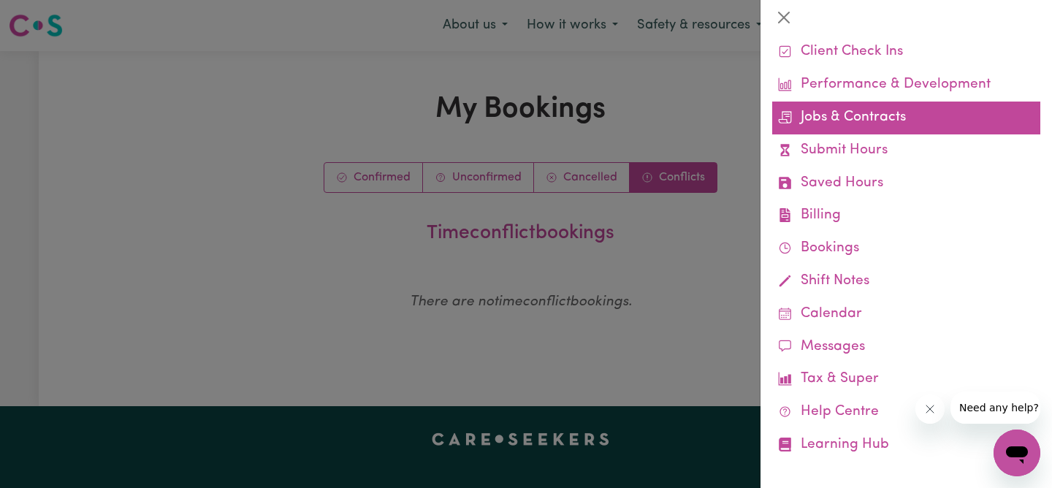
click at [836, 114] on link "Jobs & Contracts" at bounding box center [906, 118] width 268 height 33
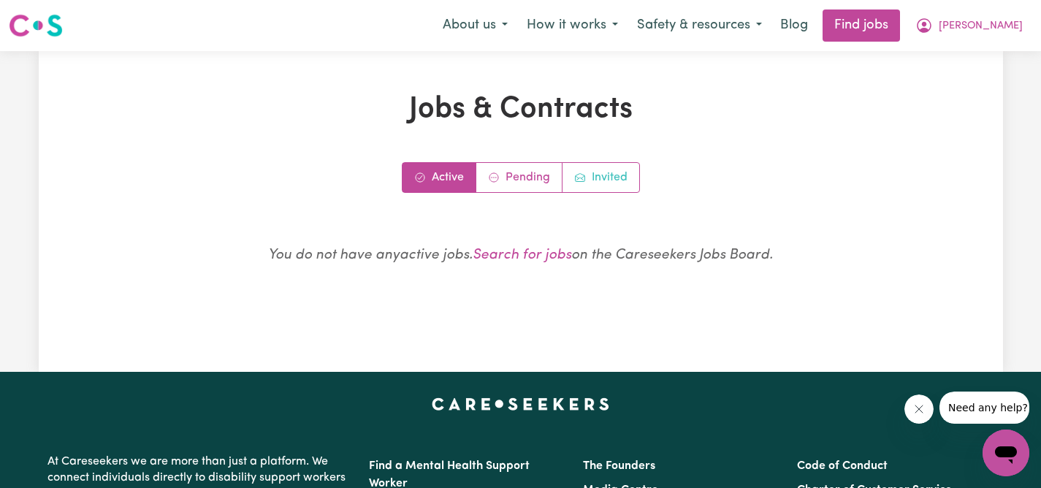
click at [600, 186] on link "Invited" at bounding box center [600, 177] width 77 height 29
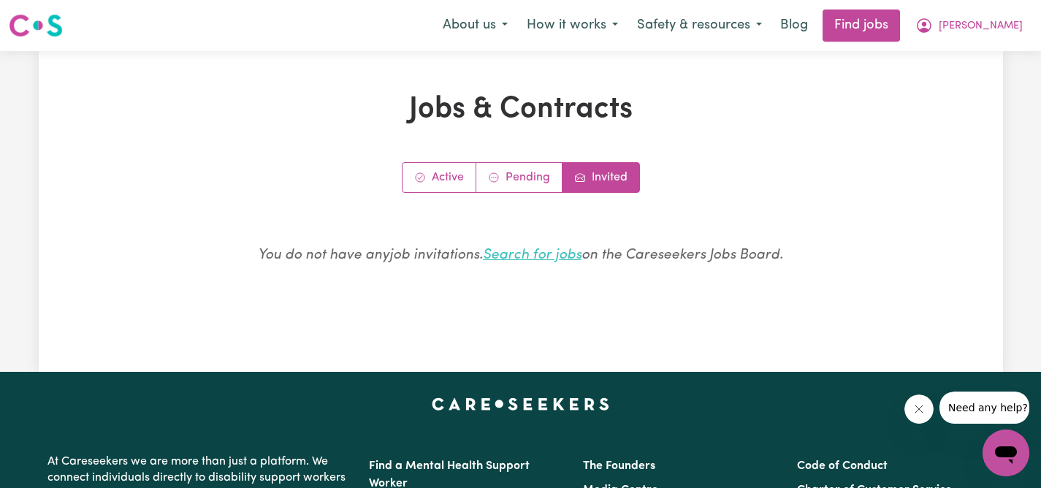
click at [536, 250] on link "Search for jobs" at bounding box center [532, 255] width 99 height 14
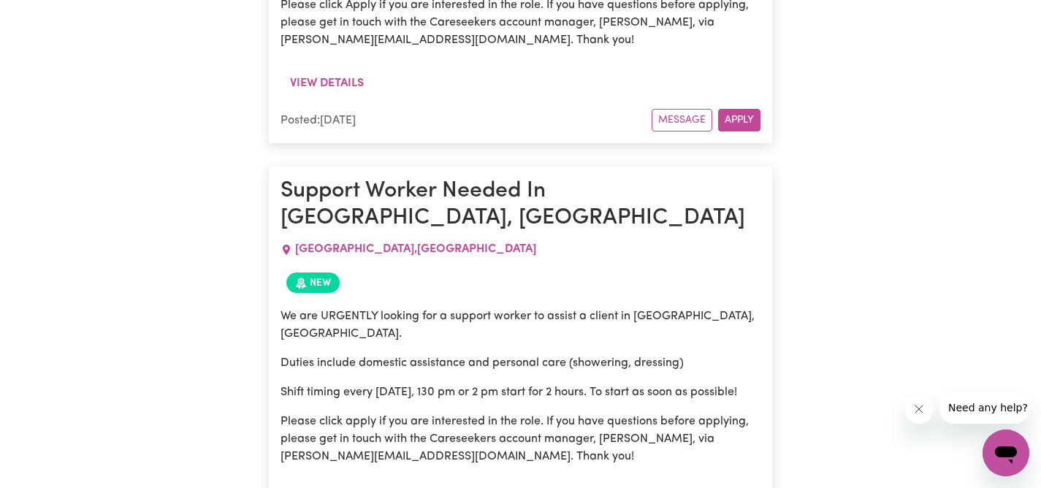
scroll to position [5785, 0]
